Goal: Task Accomplishment & Management: Manage account settings

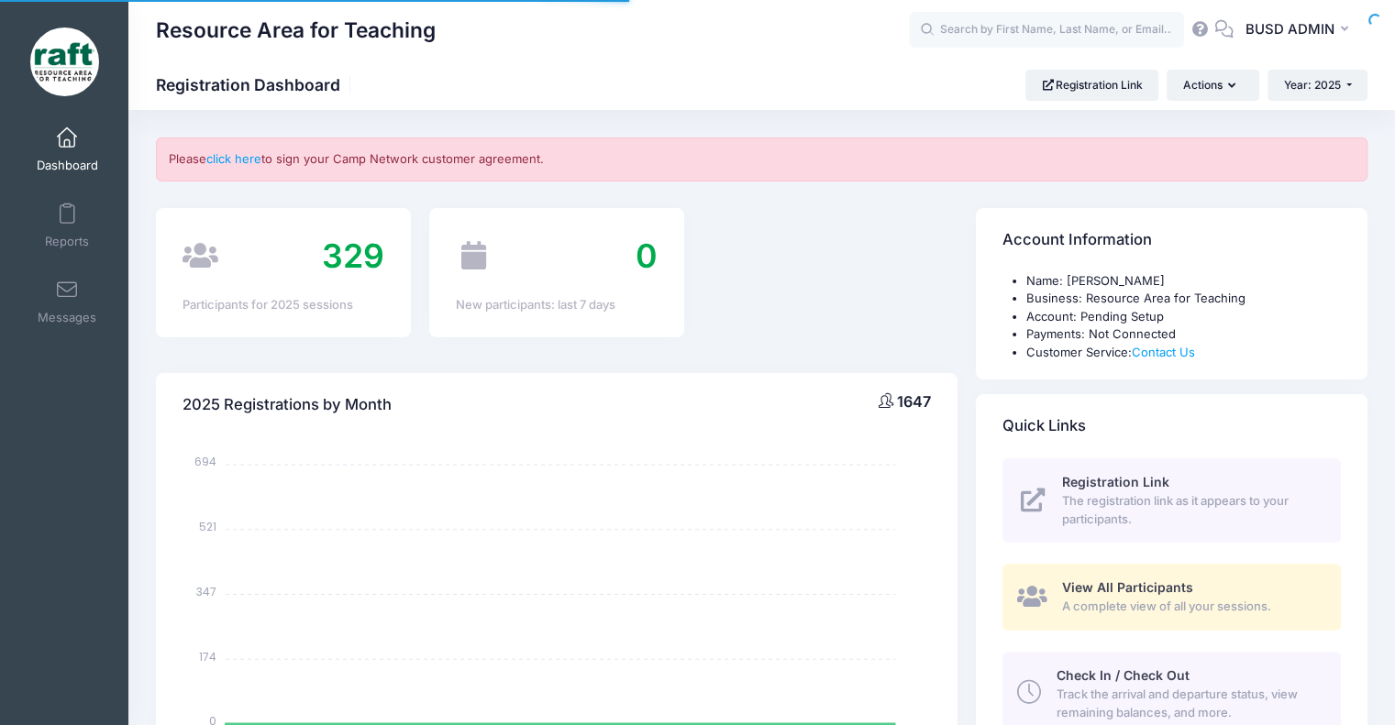
select select
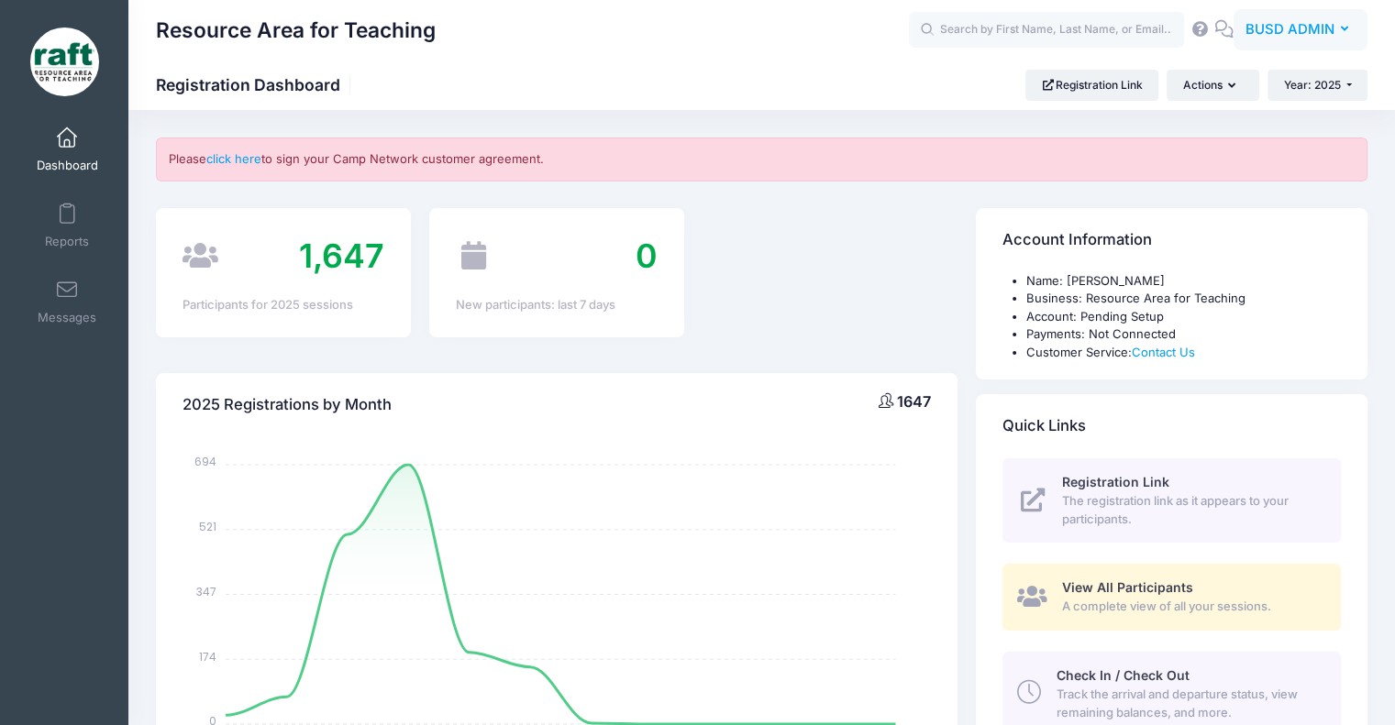
click at [1334, 17] on button "BA BUSD ADMIN" at bounding box center [1300, 30] width 134 height 42
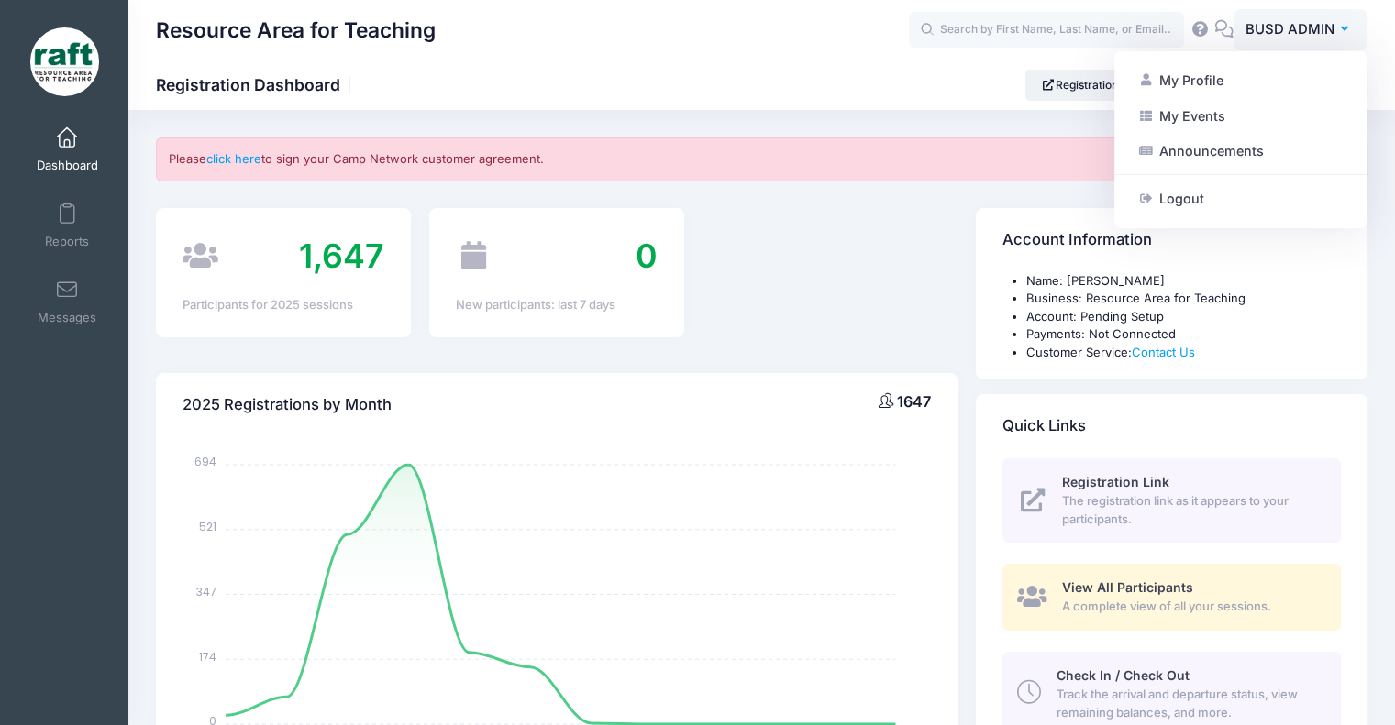
click at [880, 256] on div "1,647 Participants for 2025 sessions 0 New participants: last 7 days" at bounding box center [557, 278] width 820 height 141
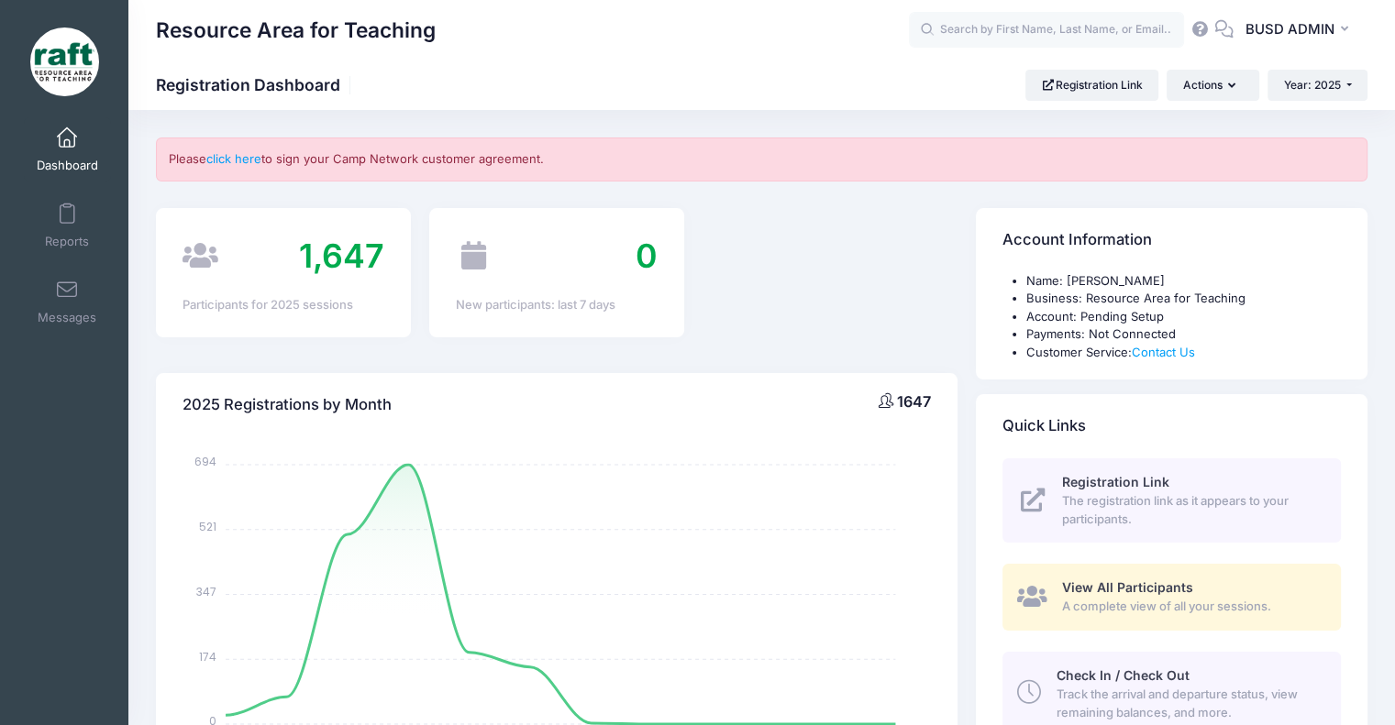
click at [1158, 319] on li "Account: Pending Setup" at bounding box center [1183, 317] width 314 height 18
click at [1302, 34] on span "BUSD ADMIN" at bounding box center [1289, 29] width 89 height 20
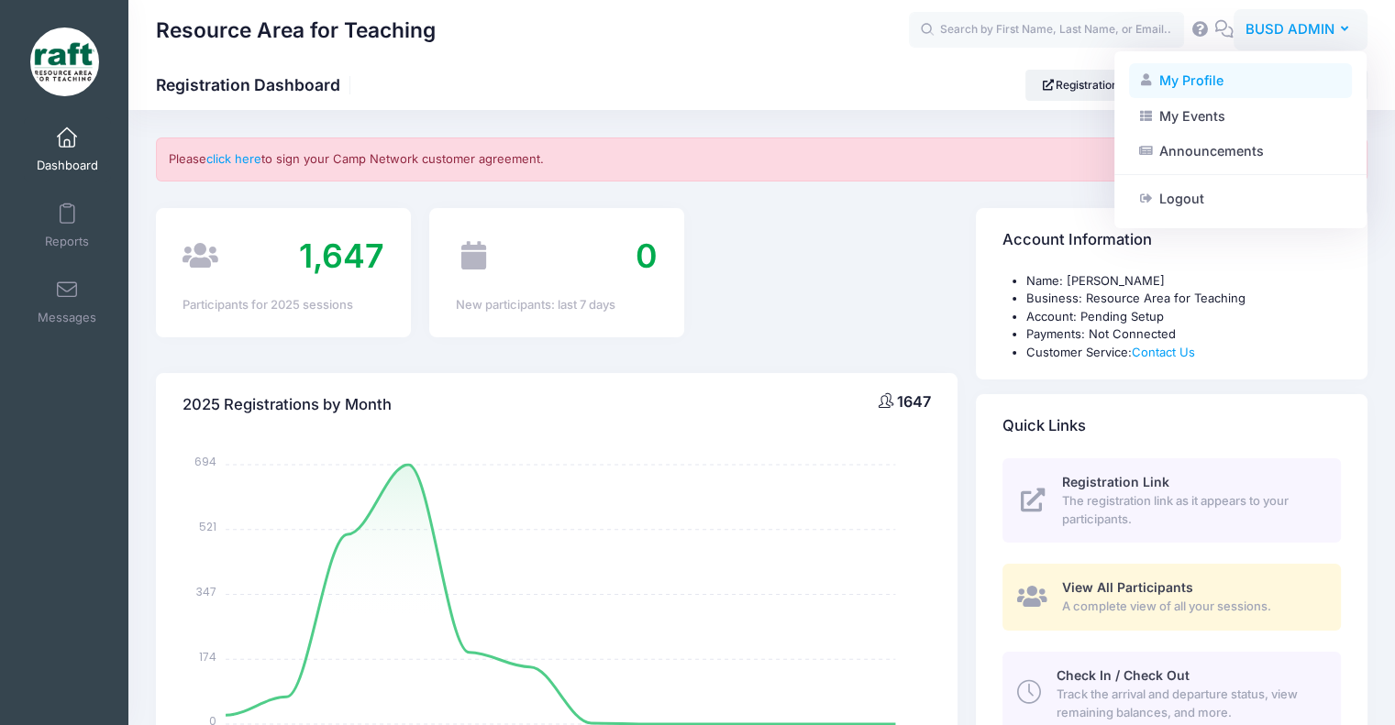
click at [1166, 80] on link "My Profile" at bounding box center [1240, 80] width 223 height 35
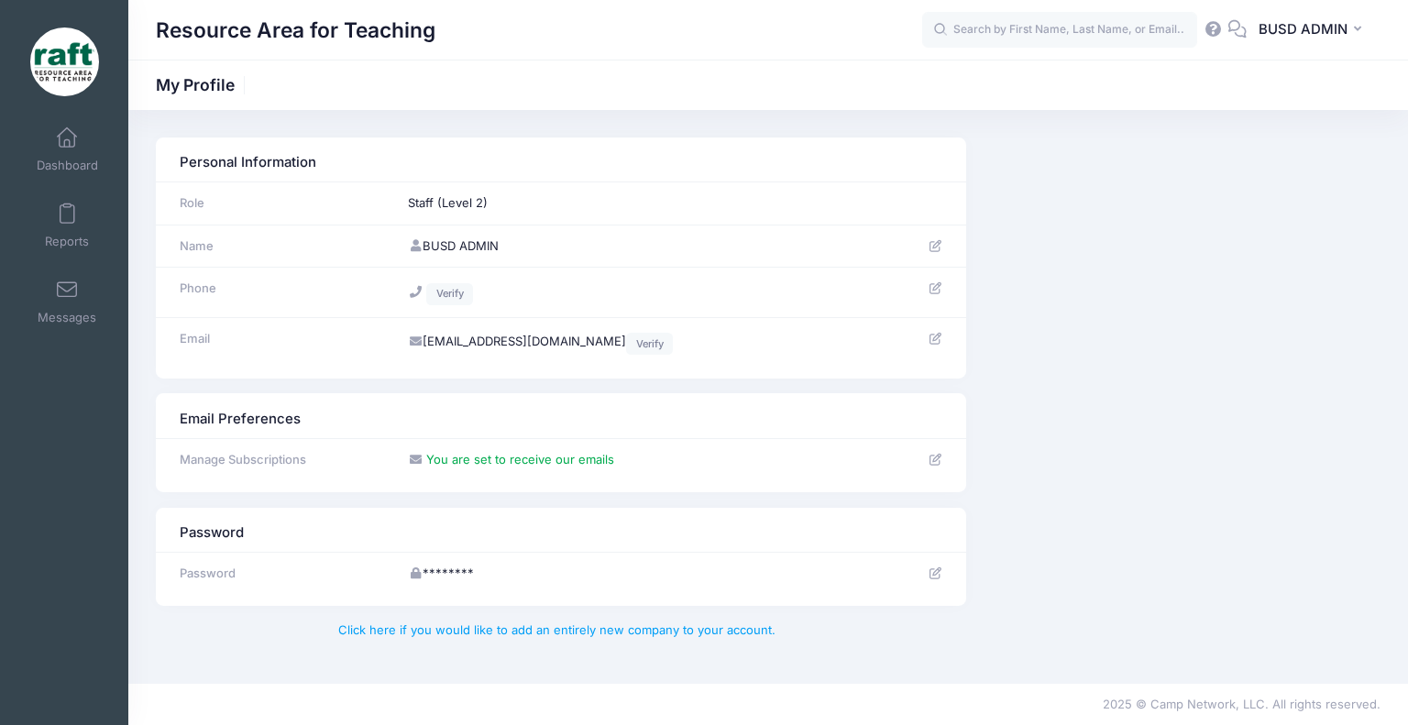
click at [942, 568] on icon at bounding box center [935, 574] width 15 height 12
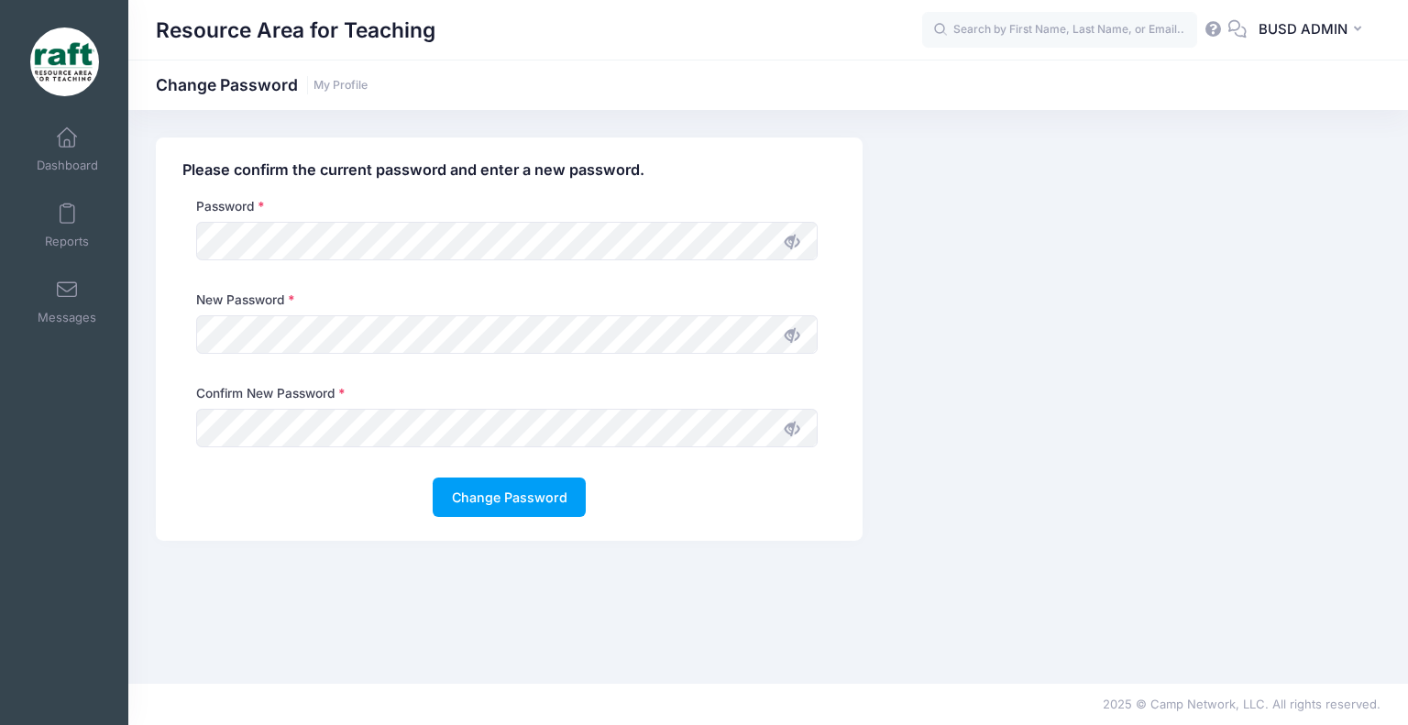
click at [785, 243] on icon at bounding box center [792, 242] width 15 height 15
click at [789, 333] on icon at bounding box center [792, 335] width 15 height 15
click at [496, 501] on button "Change Password" at bounding box center [509, 497] width 153 height 39
